Goal: Navigation & Orientation: Find specific page/section

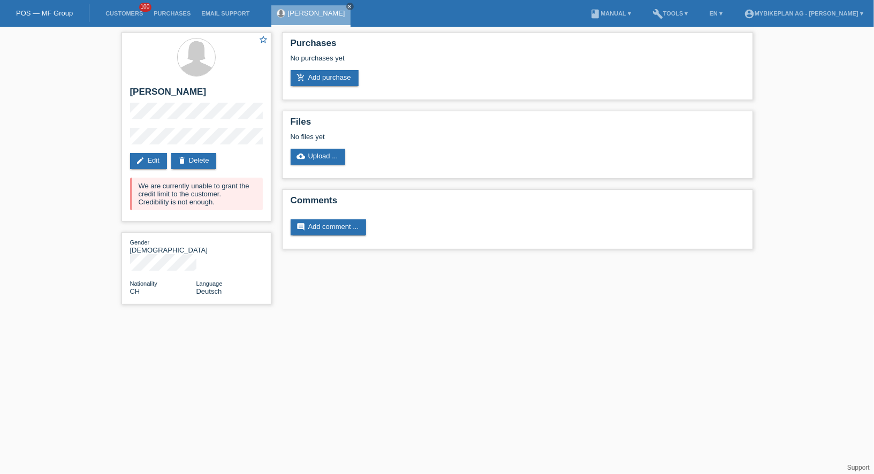
click at [119, 8] on li "Customers 100" at bounding box center [124, 13] width 48 height 27
click at [120, 20] on li "Customers 100" at bounding box center [124, 13] width 48 height 27
click at [120, 16] on link "Customers" at bounding box center [124, 13] width 48 height 6
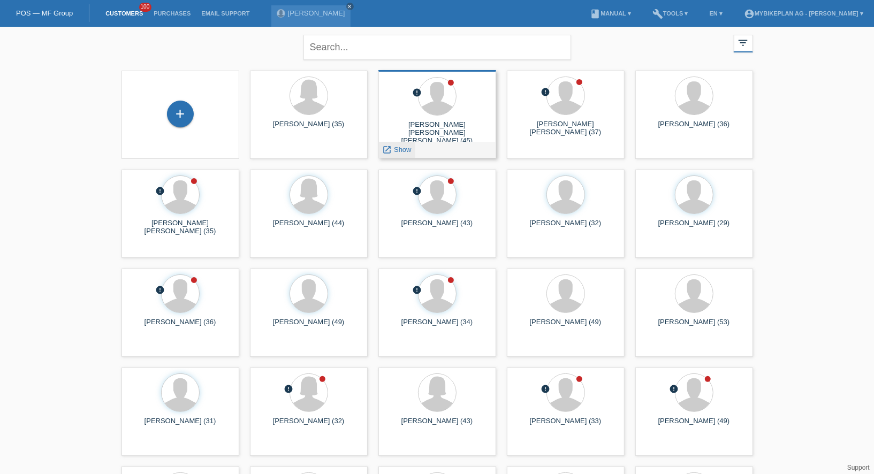
click at [391, 150] on icon "launch" at bounding box center [388, 150] width 10 height 10
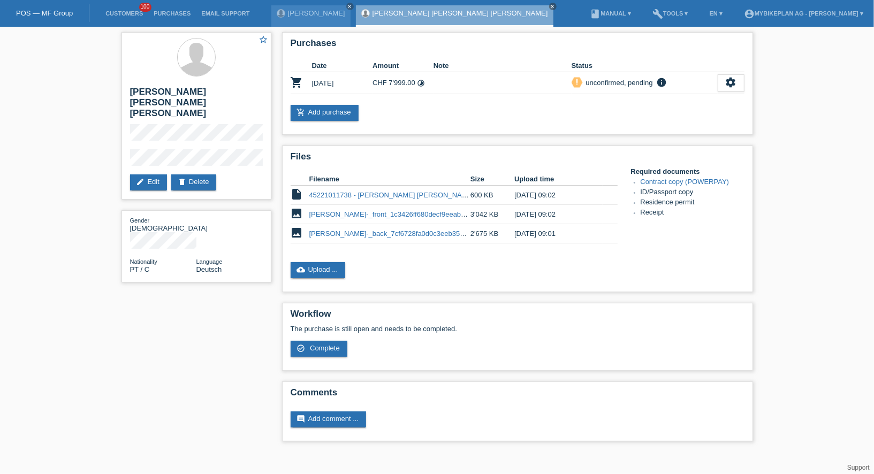
click at [62, 12] on link "POS — MF Group" at bounding box center [44, 13] width 57 height 8
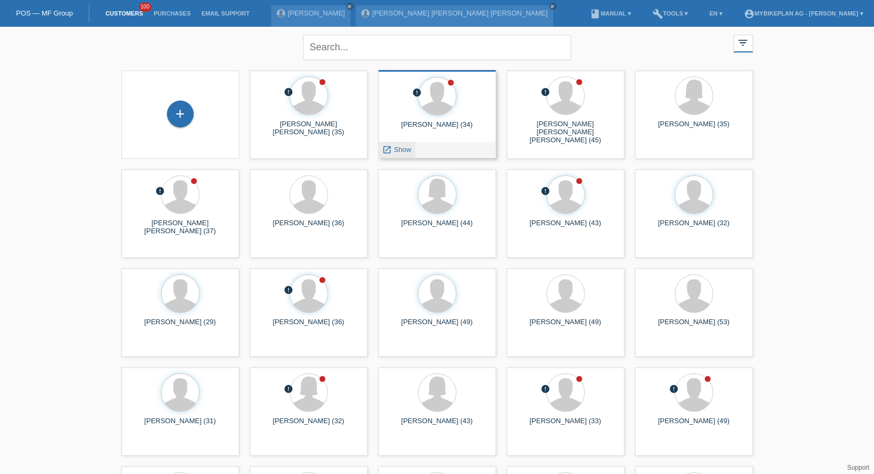
click at [399, 150] on span "Show" at bounding box center [403, 150] width 18 height 8
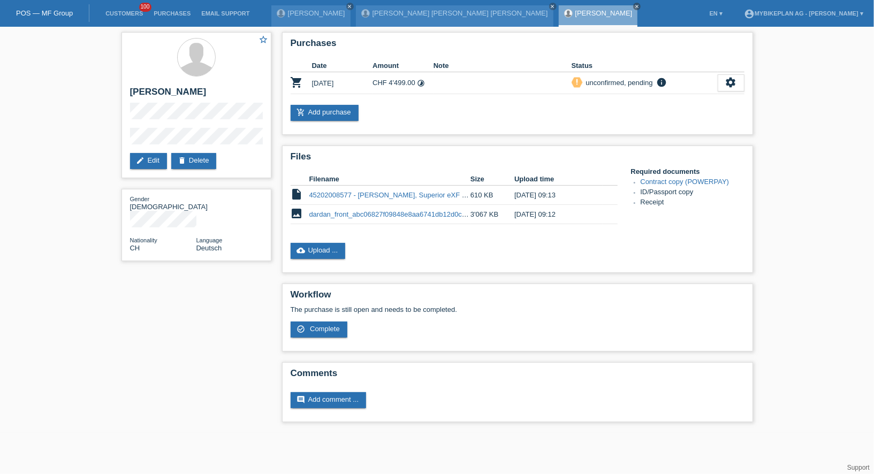
click at [121, 6] on li "Customers 100" at bounding box center [124, 13] width 48 height 27
click at [121, 11] on link "Customers" at bounding box center [124, 13] width 48 height 6
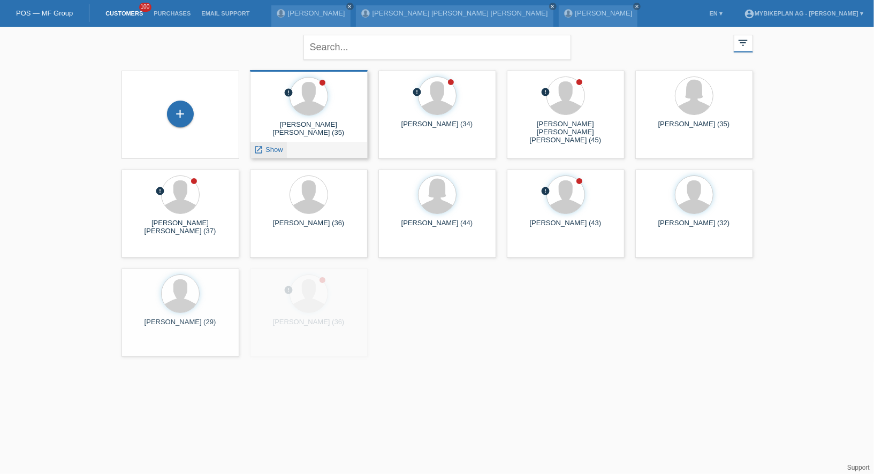
click at [268, 150] on span "Show" at bounding box center [274, 150] width 18 height 8
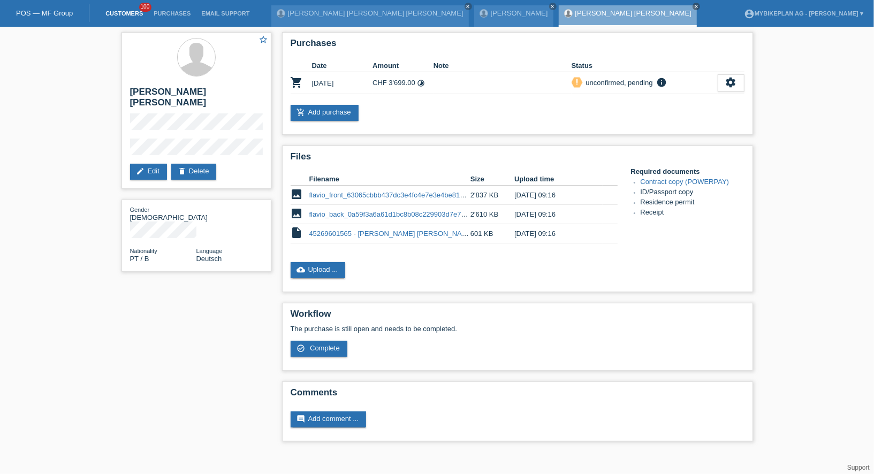
click at [125, 11] on link "Customers" at bounding box center [124, 13] width 48 height 6
